Goal: Information Seeking & Learning: Learn about a topic

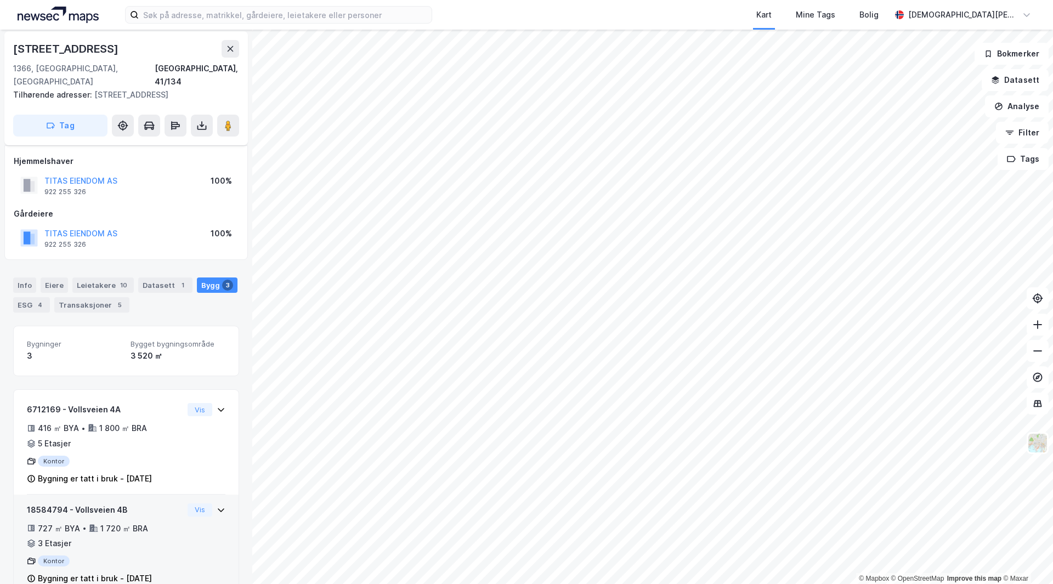
scroll to position [103, 0]
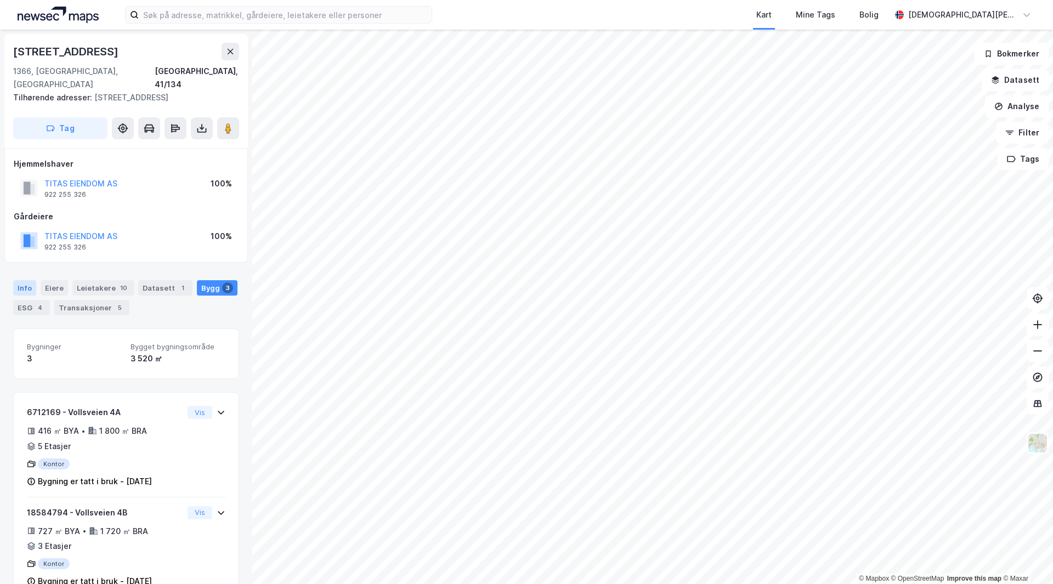
click at [27, 280] on div "Info" at bounding box center [24, 287] width 23 height 15
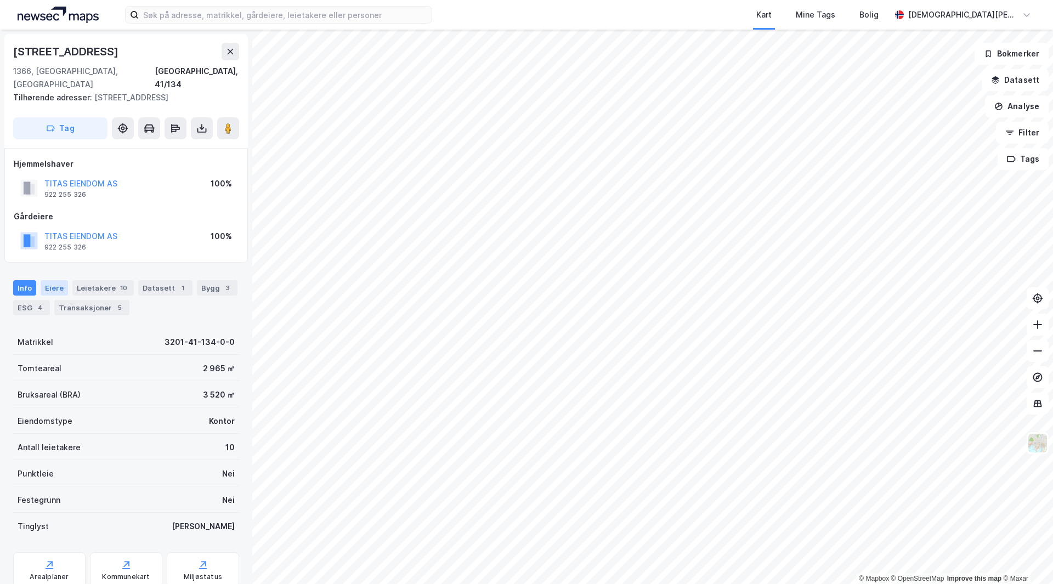
click at [60, 280] on div "Eiere" at bounding box center [54, 287] width 27 height 15
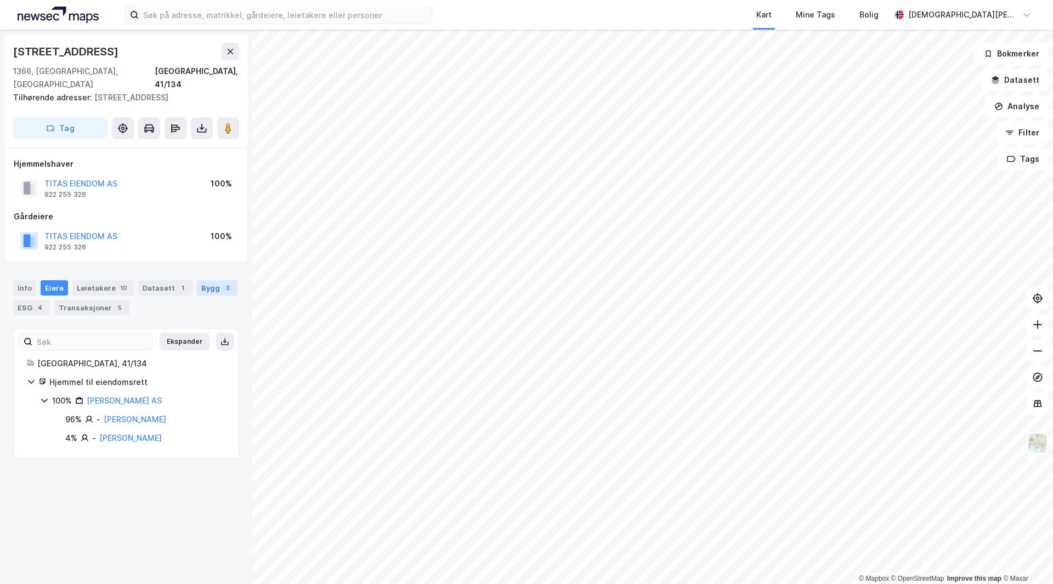
click at [203, 280] on div "Bygg 3" at bounding box center [217, 287] width 41 height 15
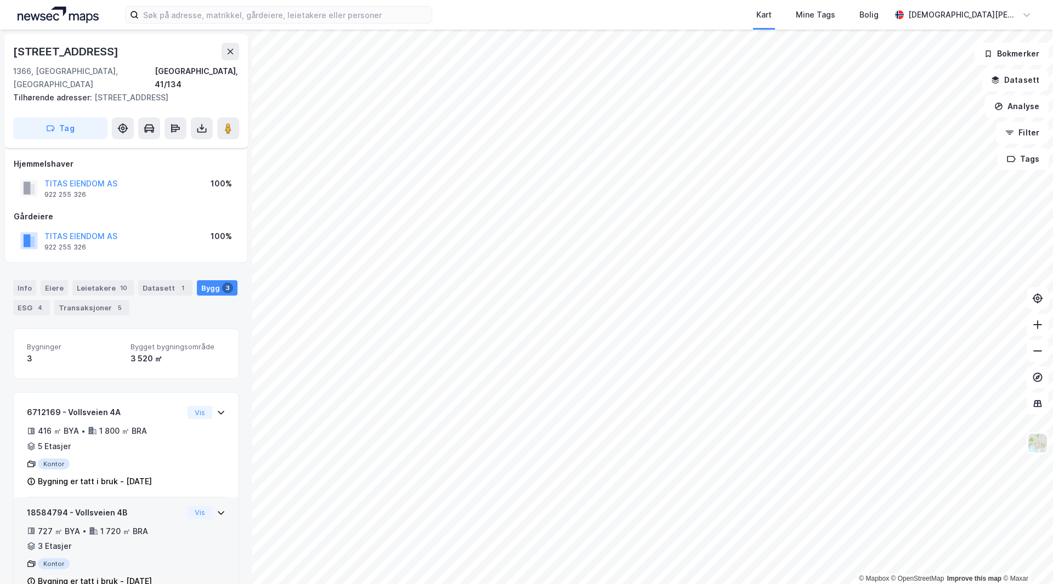
scroll to position [29, 0]
